Goal: Task Accomplishment & Management: Use online tool/utility

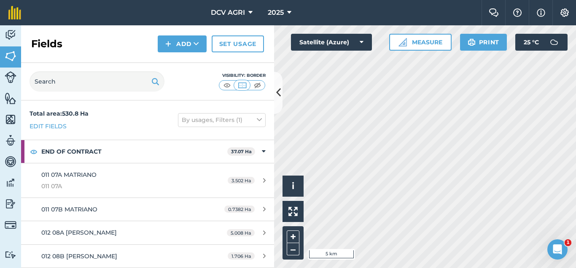
click at [277, 86] on icon at bounding box center [278, 92] width 5 height 15
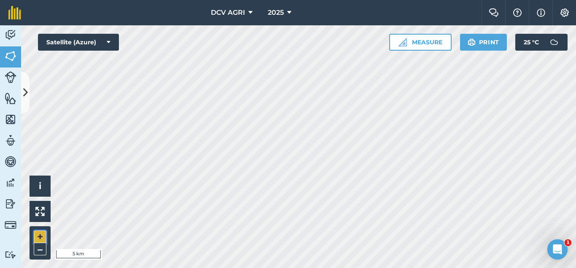
click at [40, 234] on button "+" at bounding box center [40, 236] width 13 height 13
click at [39, 233] on button "+" at bounding box center [40, 236] width 13 height 13
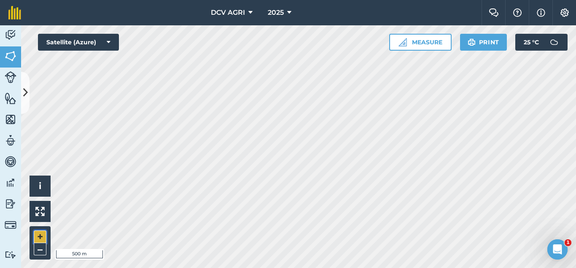
click at [39, 233] on button "+" at bounding box center [40, 236] width 13 height 13
click at [43, 247] on button "–" at bounding box center [40, 249] width 13 height 12
click at [37, 234] on button "+" at bounding box center [40, 236] width 13 height 13
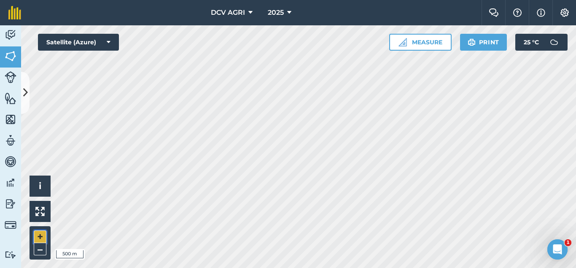
click at [37, 234] on button "+" at bounding box center [40, 236] width 13 height 13
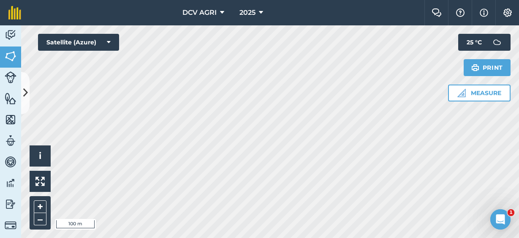
click at [384, 21] on div "DCV AGRI 2025 Farm Chat Help Info Settings DCV AGRI - 2025 Reproduced with the …" at bounding box center [259, 119] width 519 height 238
click at [154, 6] on div "DCV AGRI 2025 Farm Chat Help Info Settings DCV AGRI - 2025 Reproduced with the …" at bounding box center [259, 119] width 519 height 238
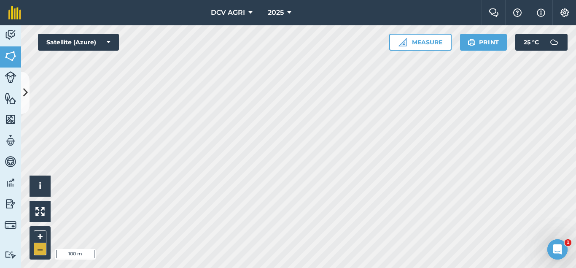
drag, startPoint x: 32, startPoint y: 246, endPoint x: 40, endPoint y: 249, distance: 8.1
click at [40, 249] on div "+ –" at bounding box center [40, 242] width 21 height 33
click at [40, 249] on button "–" at bounding box center [40, 249] width 13 height 12
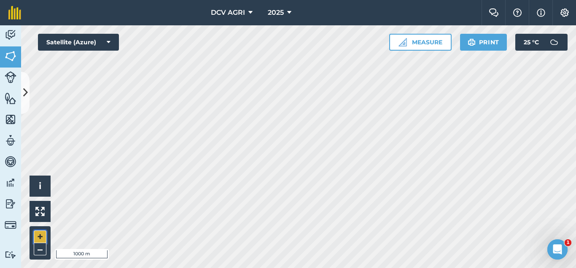
click at [41, 237] on button "+" at bounding box center [40, 236] width 13 height 13
click at [38, 237] on button "+" at bounding box center [40, 236] width 13 height 13
click at [37, 249] on button "–" at bounding box center [40, 249] width 13 height 12
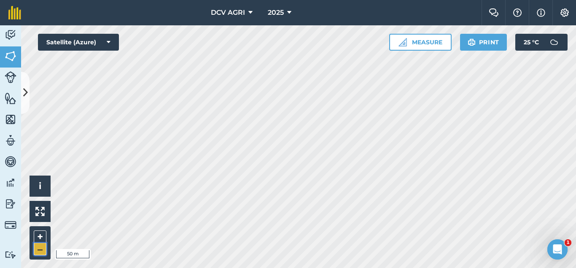
click at [37, 249] on button "–" at bounding box center [40, 249] width 13 height 12
click at [43, 233] on button "+" at bounding box center [40, 236] width 13 height 13
click at [38, 254] on button "–" at bounding box center [40, 249] width 13 height 12
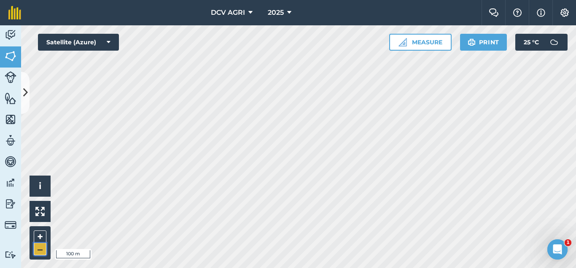
click at [38, 254] on button "–" at bounding box center [40, 249] width 13 height 12
click at [38, 235] on button "+" at bounding box center [40, 236] width 13 height 13
click at [41, 234] on button "+" at bounding box center [40, 236] width 13 height 13
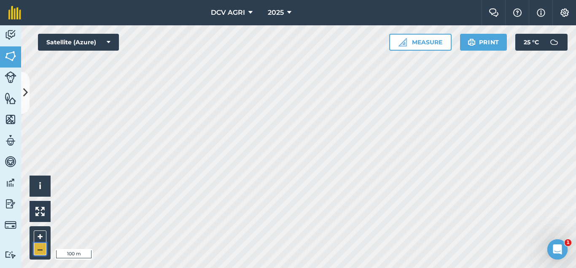
click at [38, 245] on button "–" at bounding box center [40, 249] width 13 height 12
drag, startPoint x: 46, startPoint y: 230, endPoint x: 42, endPoint y: 235, distance: 6.1
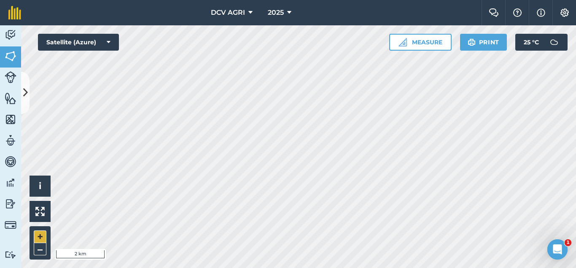
click at [42, 235] on div "+ –" at bounding box center [40, 242] width 21 height 33
click at [42, 235] on button "+" at bounding box center [40, 236] width 13 height 13
click at [205, 15] on div "DCV AGRI 2025 Farm Chat Help Info Settings DCV AGRI - 2025 Reproduced with the …" at bounding box center [288, 134] width 576 height 268
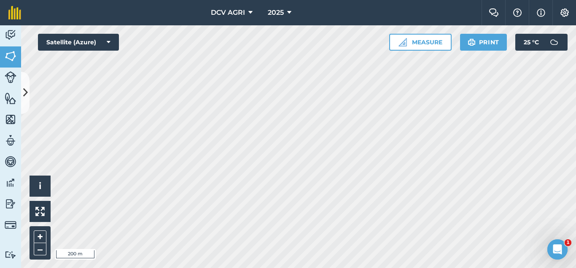
click at [272, 5] on div "DCV AGRI 2025 Farm Chat Help Info Settings DCV AGRI - 2025 Reproduced with the …" at bounding box center [288, 134] width 576 height 268
click at [38, 244] on button "–" at bounding box center [40, 249] width 13 height 12
click at [296, 13] on div "DCV AGRI 2025 Farm Chat Help Info Settings DCV AGRI - 2025 Reproduced with the …" at bounding box center [288, 134] width 576 height 268
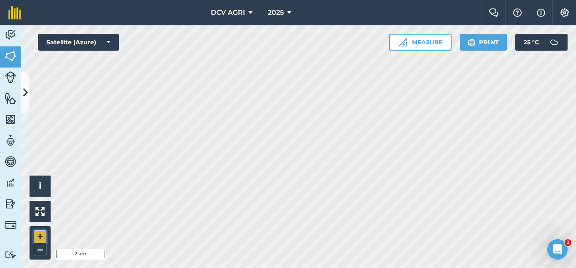
click at [41, 235] on button "+" at bounding box center [40, 236] width 13 height 13
click at [42, 237] on button "+" at bounding box center [40, 236] width 13 height 13
click at [38, 248] on button "–" at bounding box center [40, 249] width 13 height 12
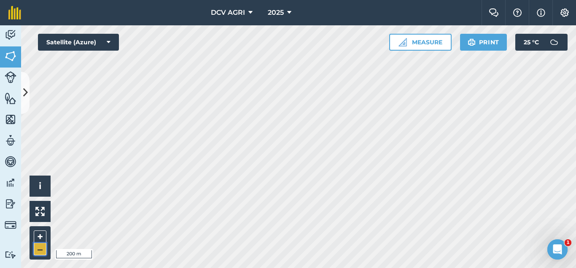
click at [38, 248] on button "–" at bounding box center [40, 249] width 13 height 12
click at [42, 236] on button "+" at bounding box center [40, 236] width 13 height 13
